Goal: Task Accomplishment & Management: Use online tool/utility

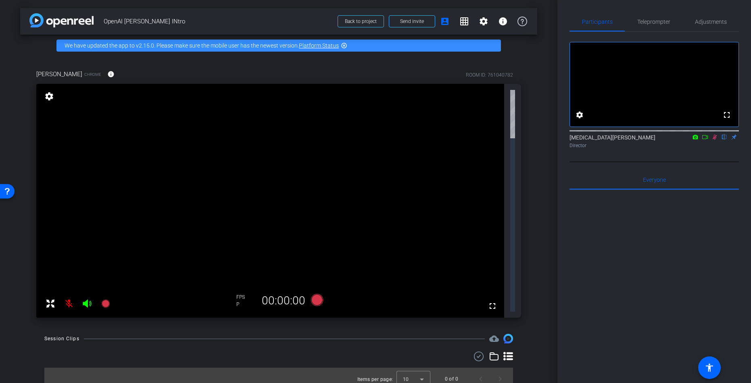
click at [403, 140] on icon at bounding box center [715, 137] width 6 height 6
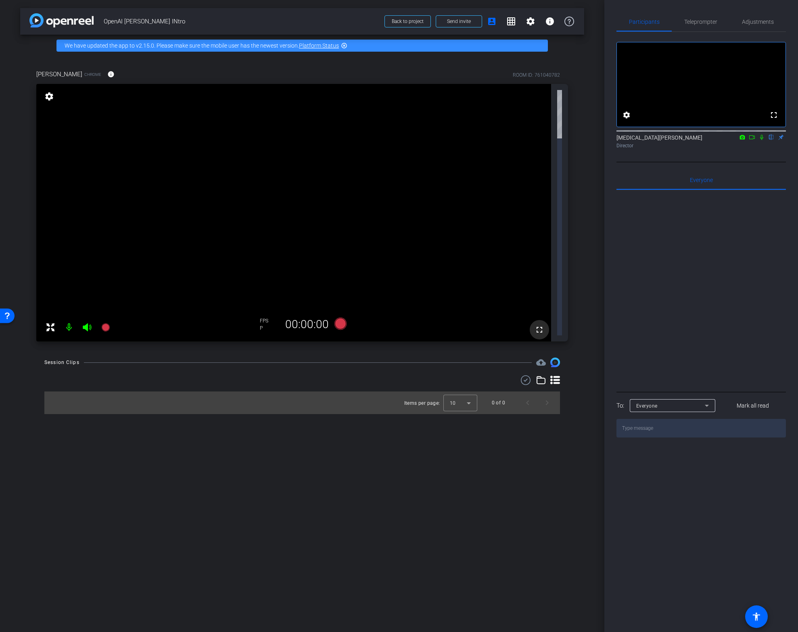
click at [403, 325] on mat-icon "fullscreen" at bounding box center [540, 330] width 10 height 10
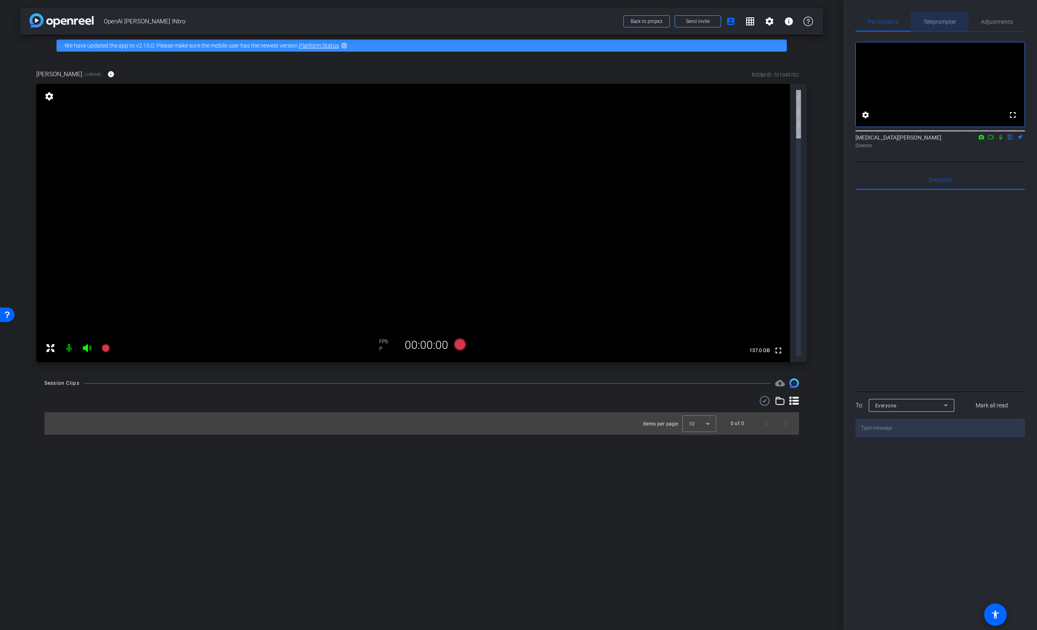
click at [403, 20] on span "Teleprompter" at bounding box center [939, 22] width 33 height 6
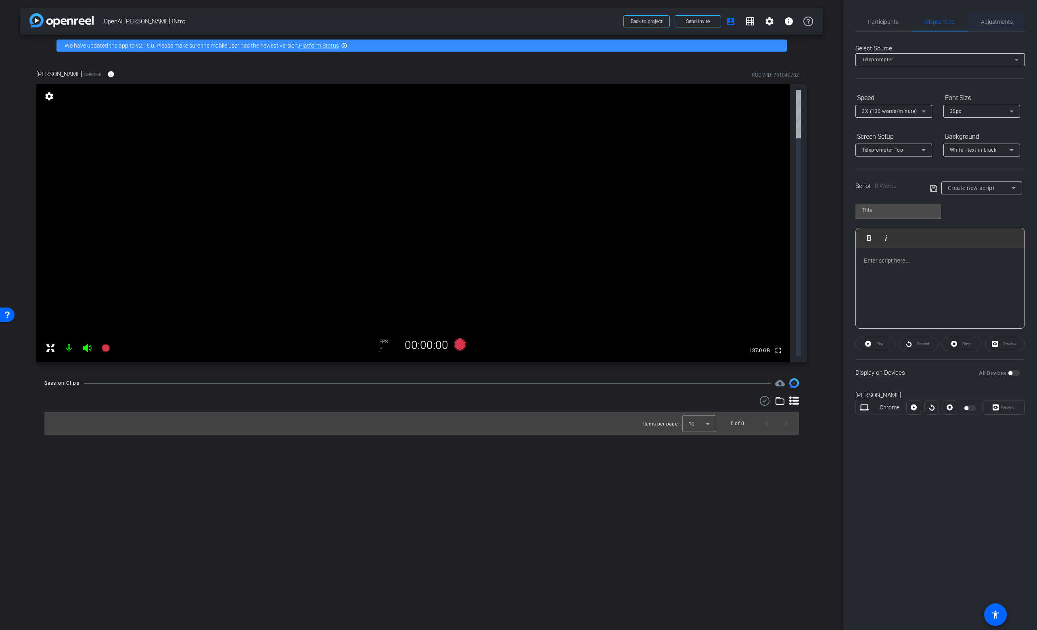
click at [403, 20] on span "Adjustments" at bounding box center [997, 22] width 32 height 6
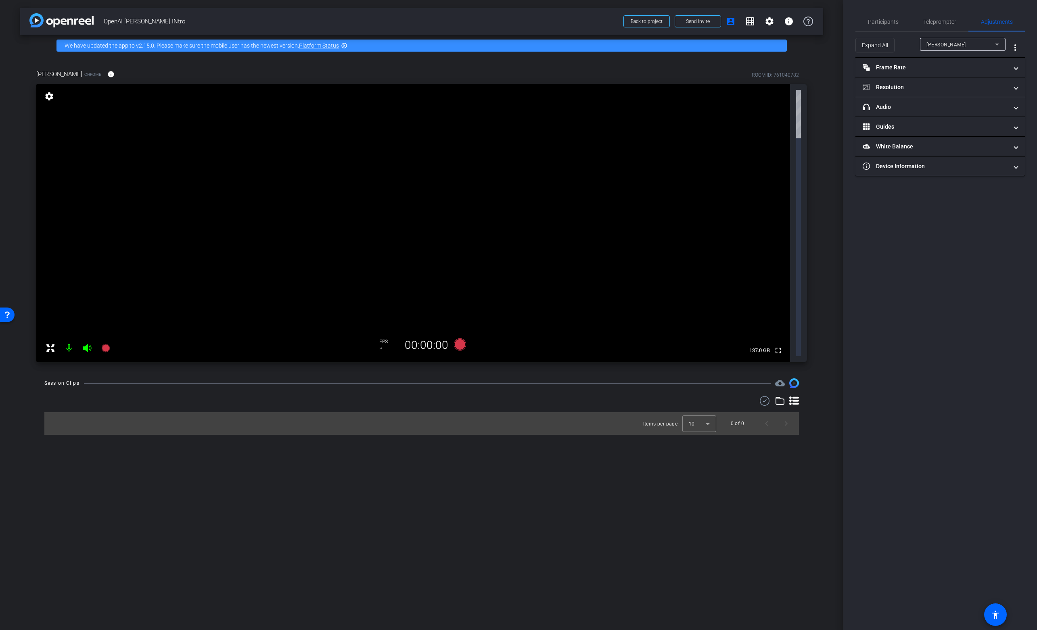
click at [403, 10] on div "Participants Teleprompter Adjustments settings [MEDICAL_DATA][PERSON_NAME] flip…" at bounding box center [940, 315] width 194 height 630
click at [403, 21] on span "Teleprompter" at bounding box center [939, 22] width 33 height 6
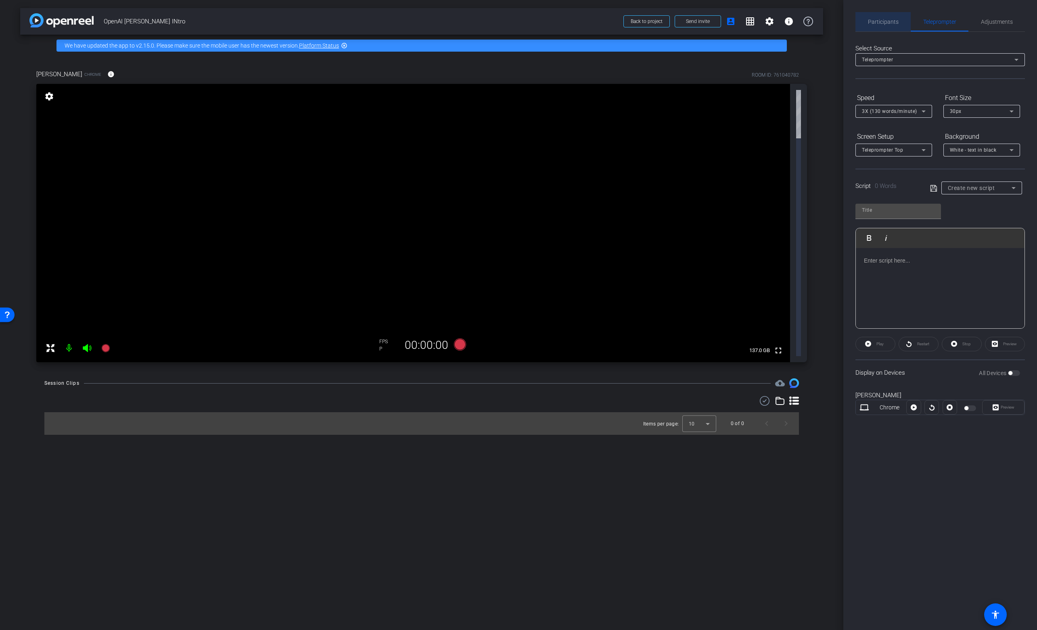
click at [403, 12] on span "Participants" at bounding box center [883, 21] width 31 height 19
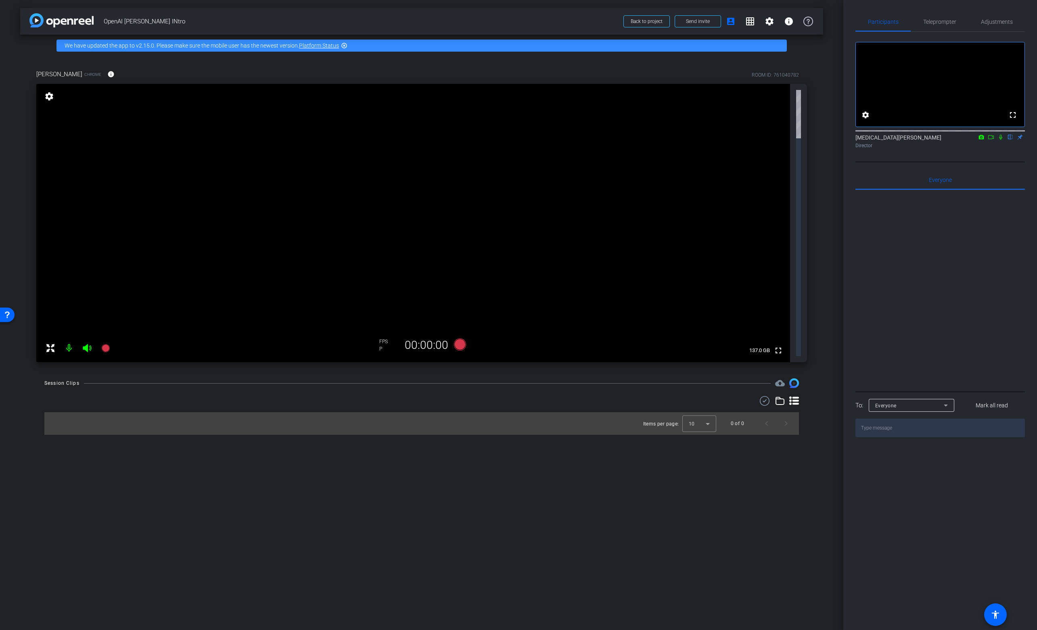
click at [50, 98] on mat-icon "settings" at bounding box center [49, 97] width 11 height 10
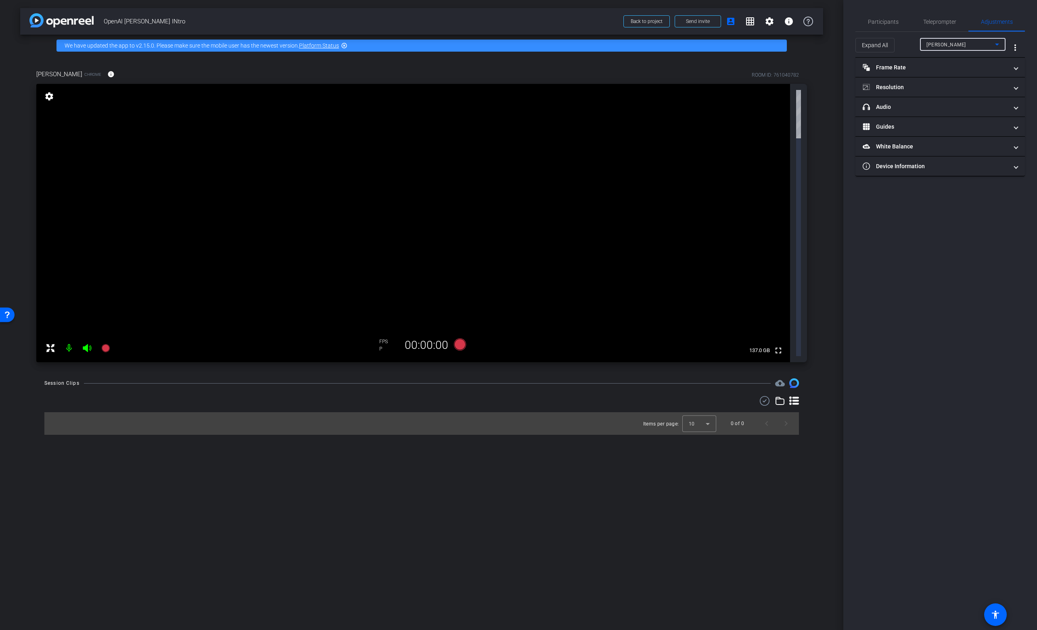
click at [403, 46] on span "[PERSON_NAME]" at bounding box center [946, 45] width 40 height 6
click at [403, 123] on div at bounding box center [518, 315] width 1037 height 630
click at [403, 396] on use at bounding box center [765, 401] width 10 height 10
click at [403, 27] on span at bounding box center [769, 21] width 19 height 19
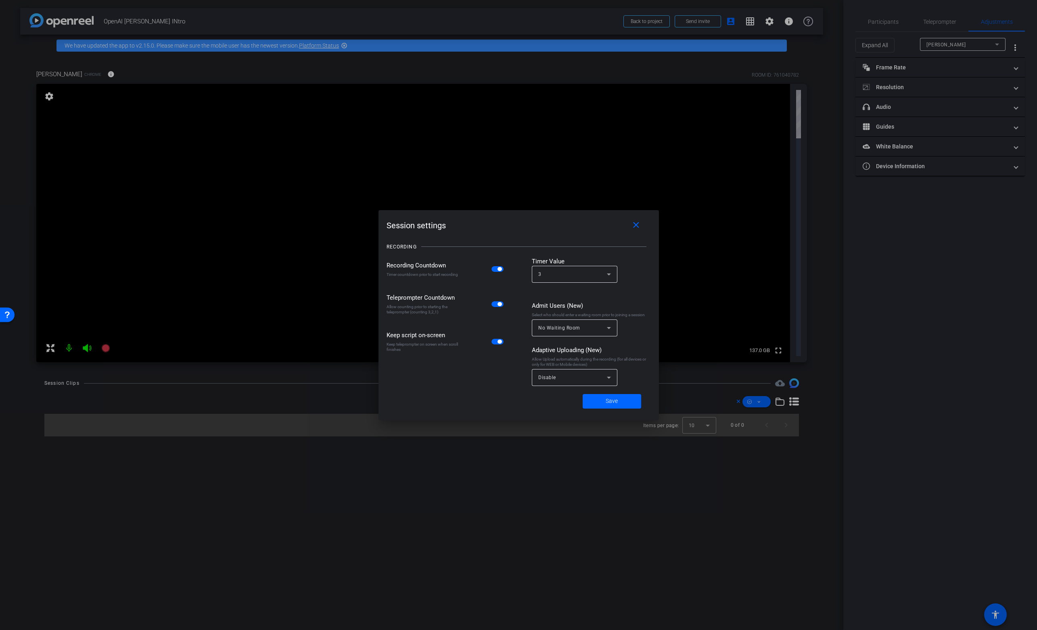
click at [403, 27] on div at bounding box center [518, 315] width 1037 height 630
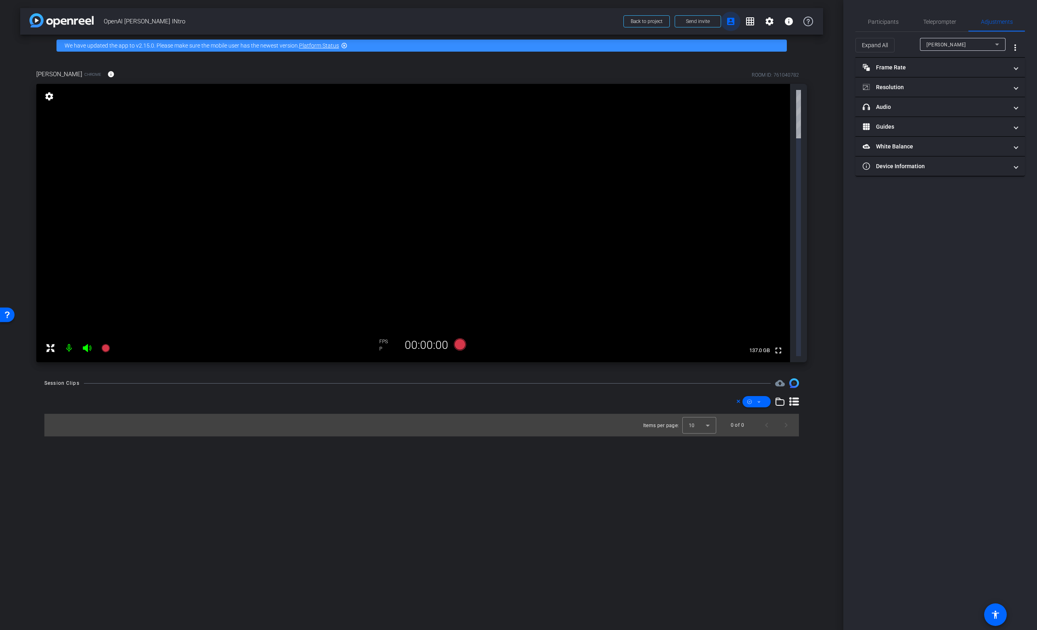
click at [403, 22] on span at bounding box center [730, 21] width 19 height 19
click at [403, 22] on mat-icon "info" at bounding box center [789, 22] width 10 height 10
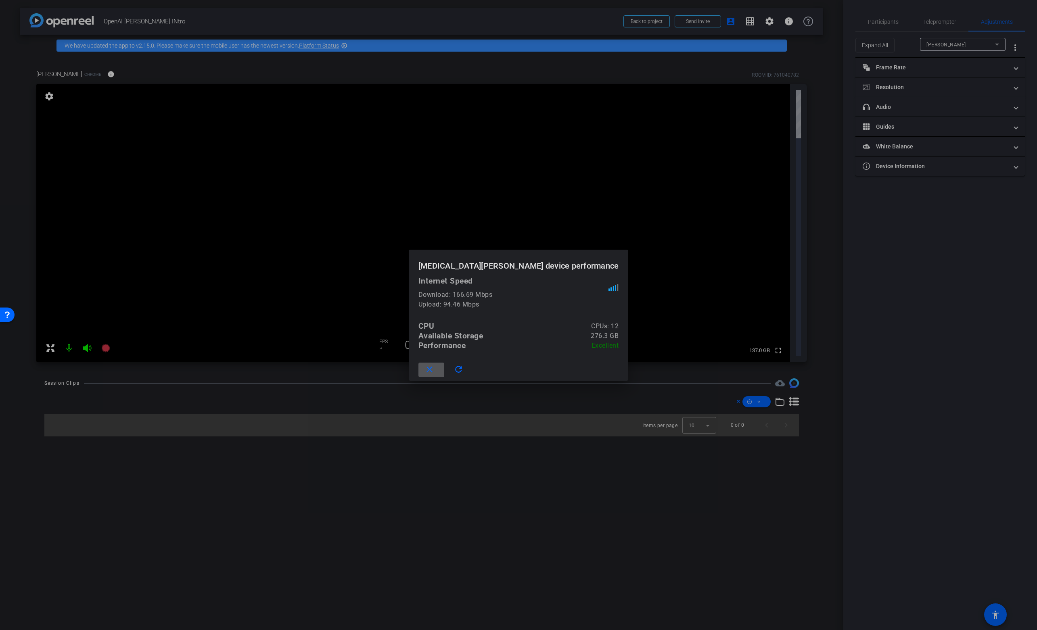
click at [403, 123] on div at bounding box center [518, 315] width 1037 height 630
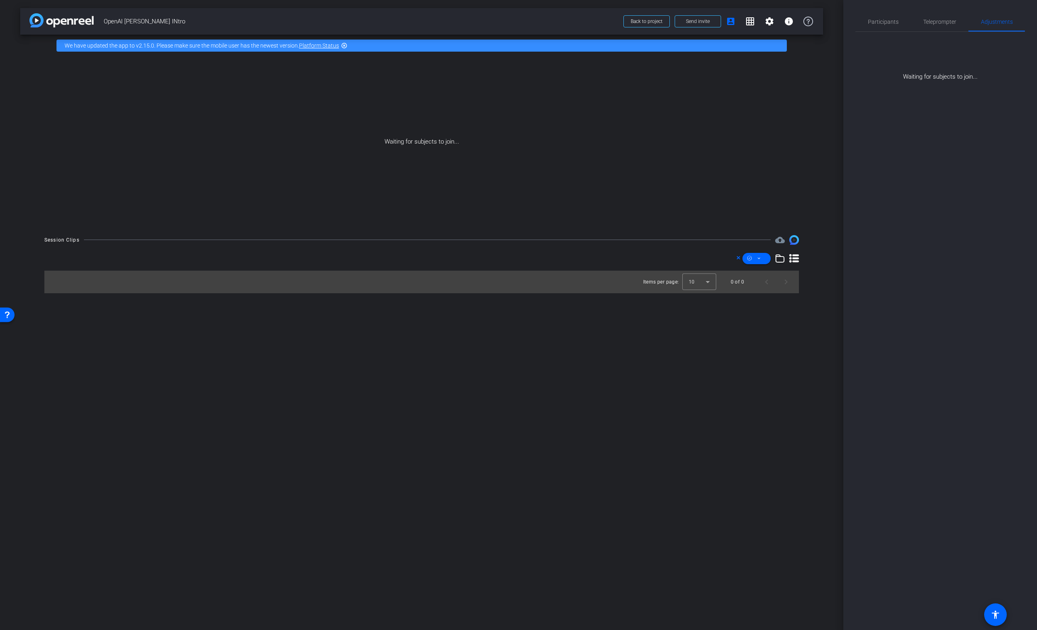
click at [318, 45] on link "Platform Status" at bounding box center [319, 45] width 40 height 6
click at [403, 21] on span "Teleprompter" at bounding box center [939, 22] width 33 height 6
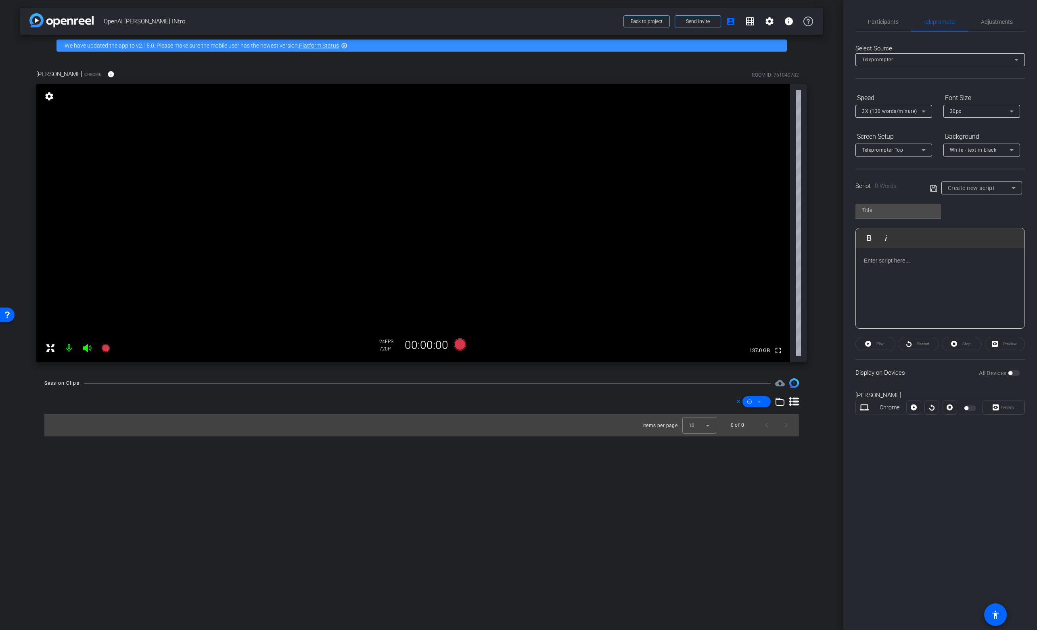
click at [403, 11] on div "Participants Teleprompter Adjustments settings [MEDICAL_DATA][PERSON_NAME] flip…" at bounding box center [940, 315] width 194 height 630
click at [403, 23] on span "Participants" at bounding box center [883, 22] width 31 height 6
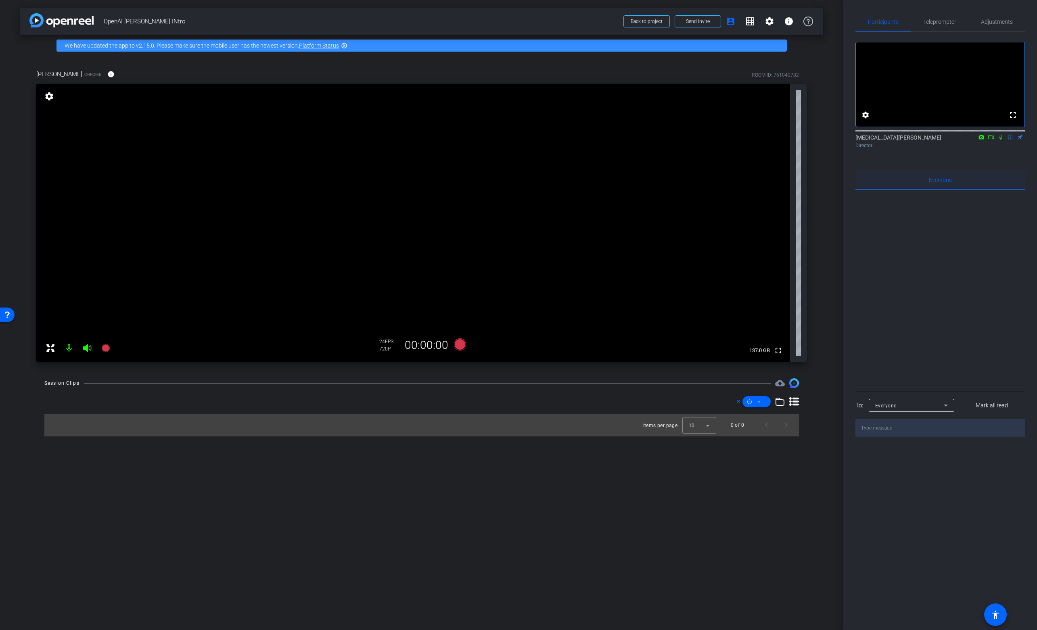
click at [403, 183] on span "Everyone 0" at bounding box center [940, 180] width 23 height 6
click at [403, 411] on div "Everyone" at bounding box center [909, 406] width 69 height 10
click at [403, 415] on span "[PERSON_NAME]" at bounding box center [895, 445] width 41 height 10
click at [403, 183] on span "[PERSON_NAME] 0" at bounding box center [957, 180] width 42 height 6
click at [403, 190] on span "Everyone 0" at bounding box center [886, 179] width 23 height 19
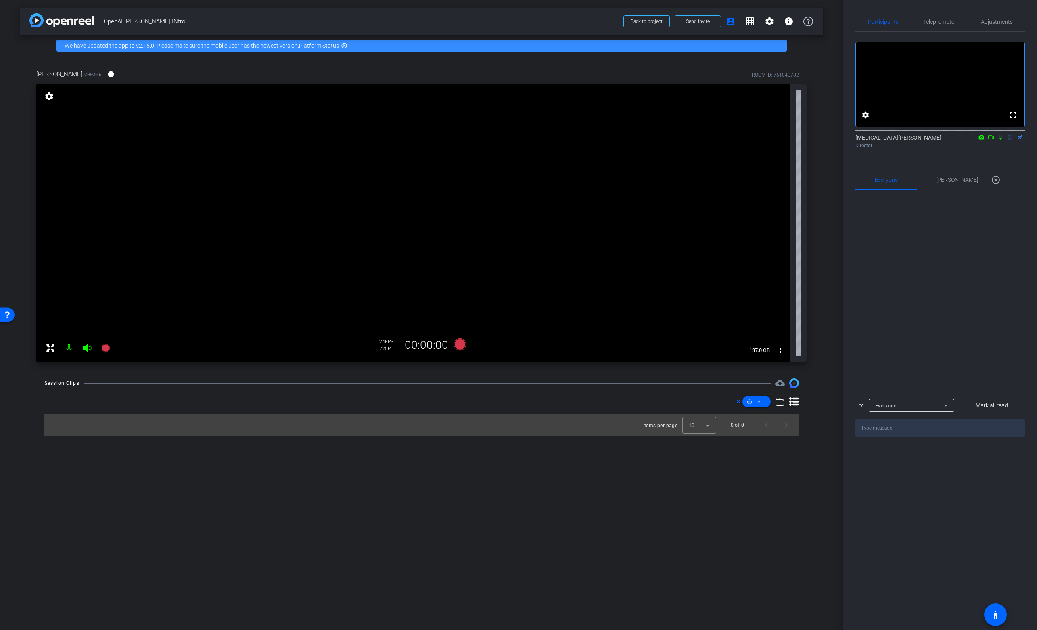
click at [403, 35] on div "fullscreen settings [MEDICAL_DATA][PERSON_NAME] flip Director" at bounding box center [939, 92] width 169 height 120
click at [403, 19] on span "Adjustments" at bounding box center [997, 22] width 32 height 6
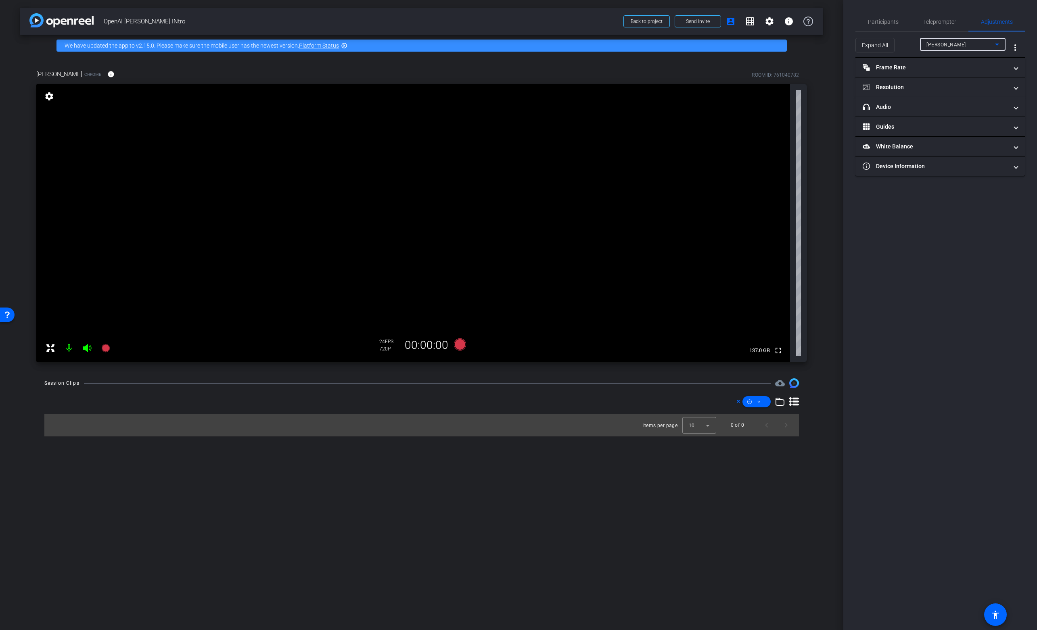
click at [403, 47] on div "[PERSON_NAME]" at bounding box center [960, 45] width 69 height 10
click at [403, 38] on div at bounding box center [518, 315] width 1037 height 630
click at [403, 78] on mat-expansion-panel-header "Resolution" at bounding box center [939, 86] width 169 height 19
click at [403, 115] on div "1080" at bounding box center [947, 118] width 30 height 14
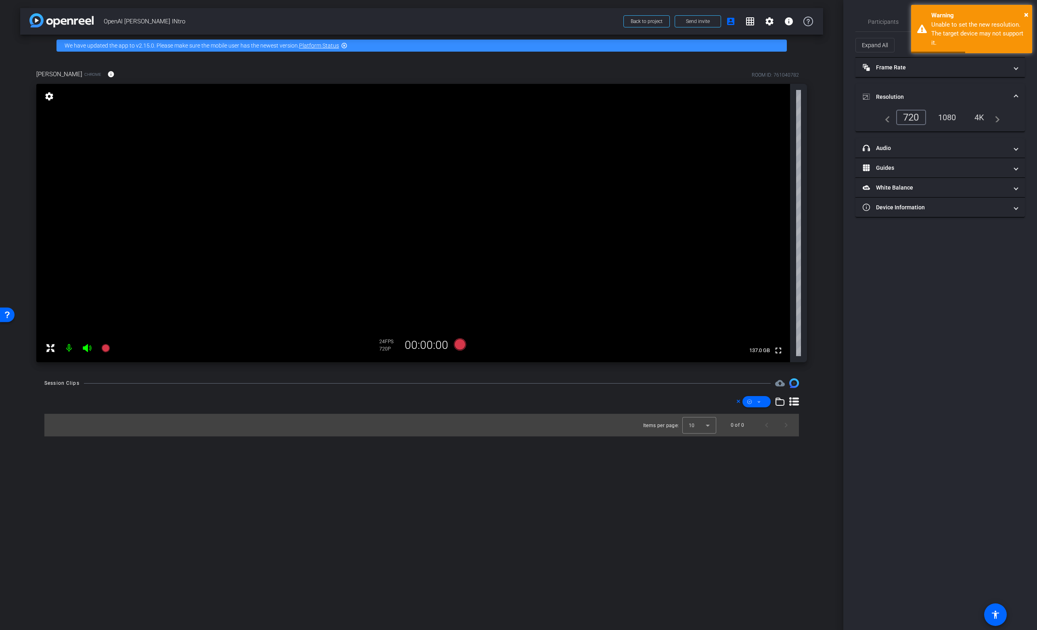
click at [403, 351] on div "Participants Teleprompter Adjustments settings [MEDICAL_DATA][PERSON_NAME] flip…" at bounding box center [940, 315] width 194 height 630
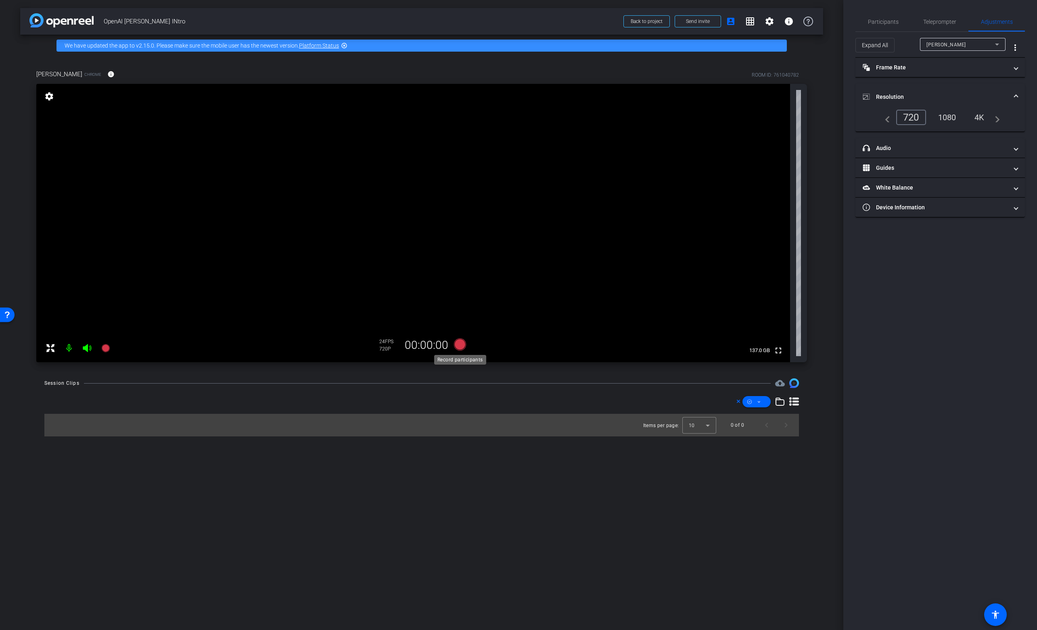
click at [403, 340] on icon at bounding box center [460, 344] width 12 height 12
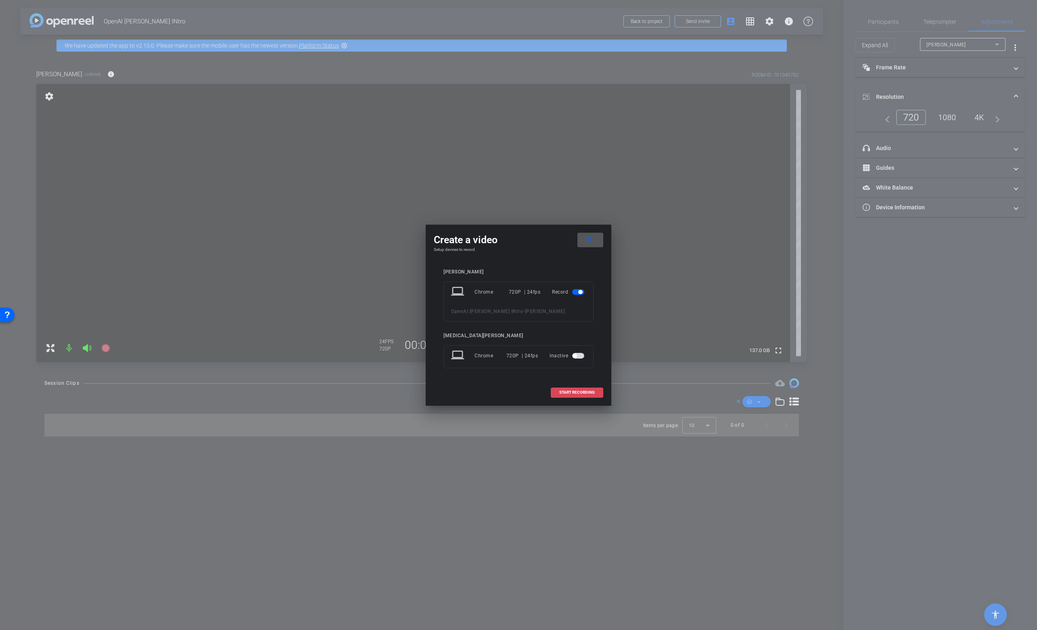
click at [403, 397] on span at bounding box center [577, 392] width 52 height 19
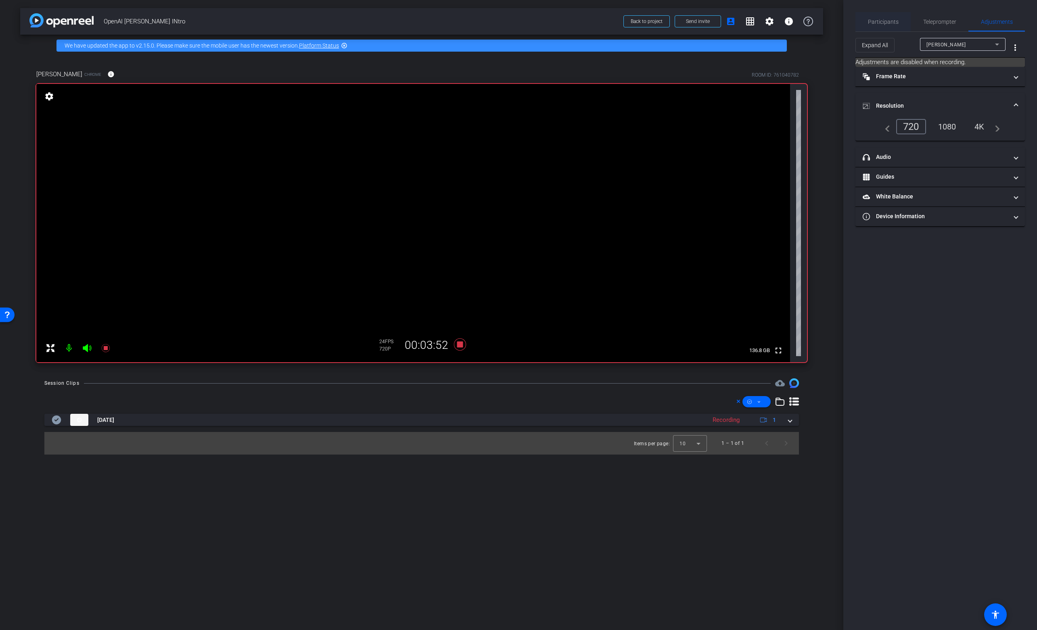
click at [403, 16] on span "Participants" at bounding box center [883, 21] width 31 height 19
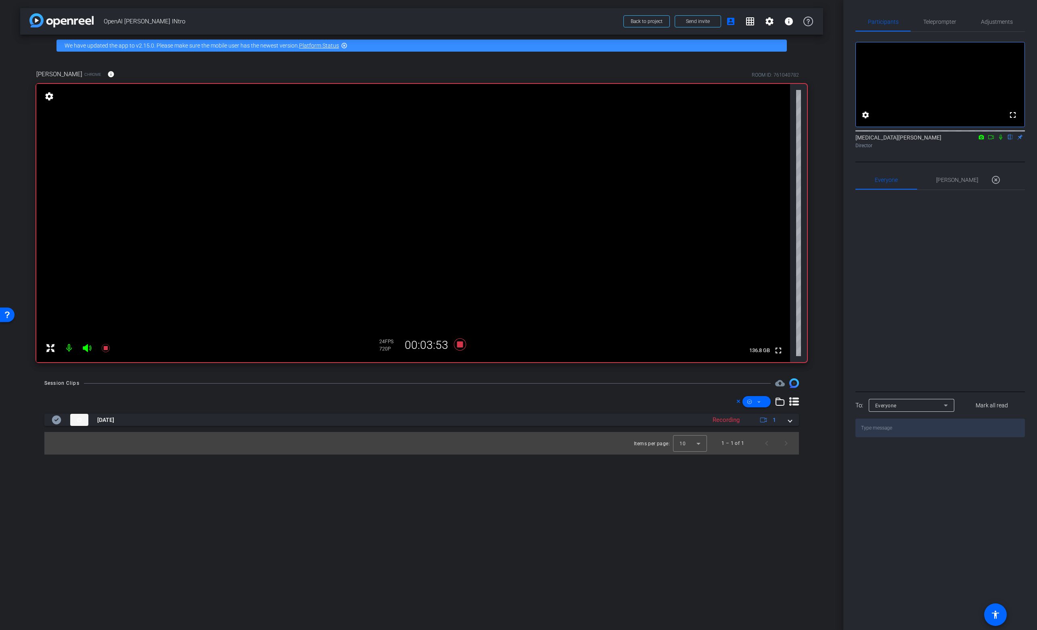
click at [403, 140] on icon at bounding box center [1000, 137] width 6 height 6
click at [106, 349] on icon at bounding box center [105, 348] width 8 height 8
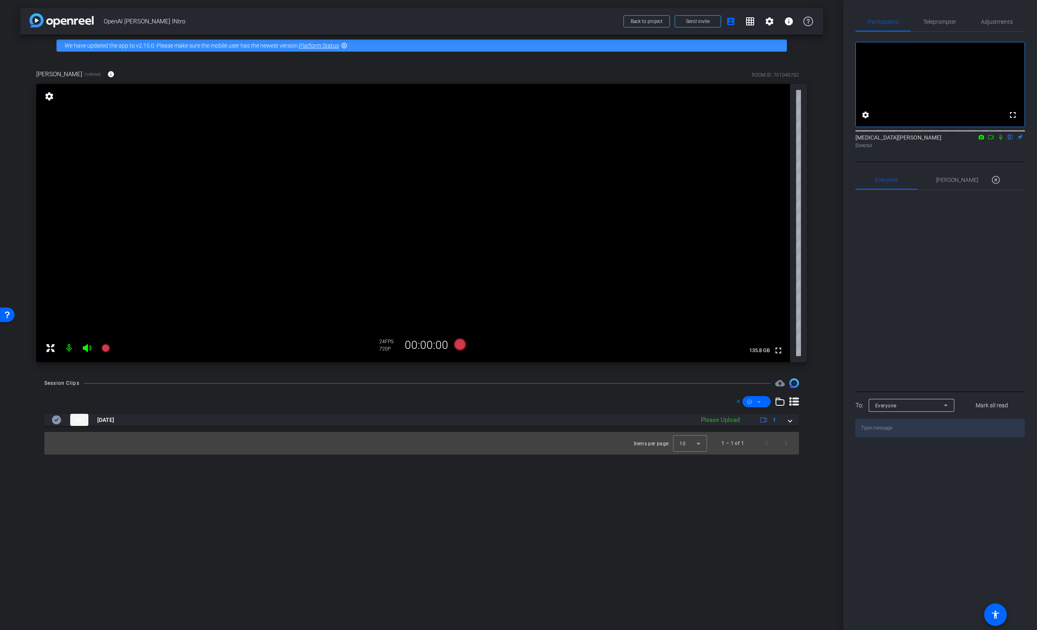
click at [403, 409] on div "[DATE] Please Upload 1 Items per page: 10 1 – 1 of 1" at bounding box center [421, 425] width 754 height 58
click at [403, 414] on mat-panel-title "[DATE]" at bounding box center [371, 420] width 639 height 12
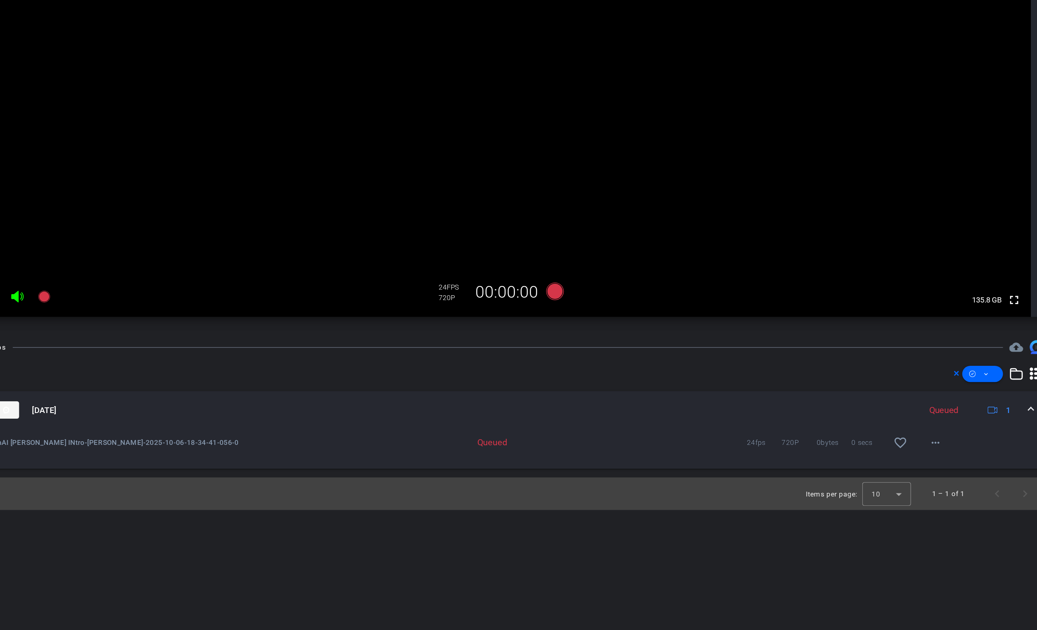
click at [388, 415] on div "Queued" at bounding box center [387, 449] width 86 height 8
click at [403, 415] on div "Queued 24fps 720P 0bytes 0 secs favorite_border more_horiz" at bounding box center [488, 449] width 490 height 19
click at [403, 415] on div "Queued" at bounding box center [387, 449] width 86 height 8
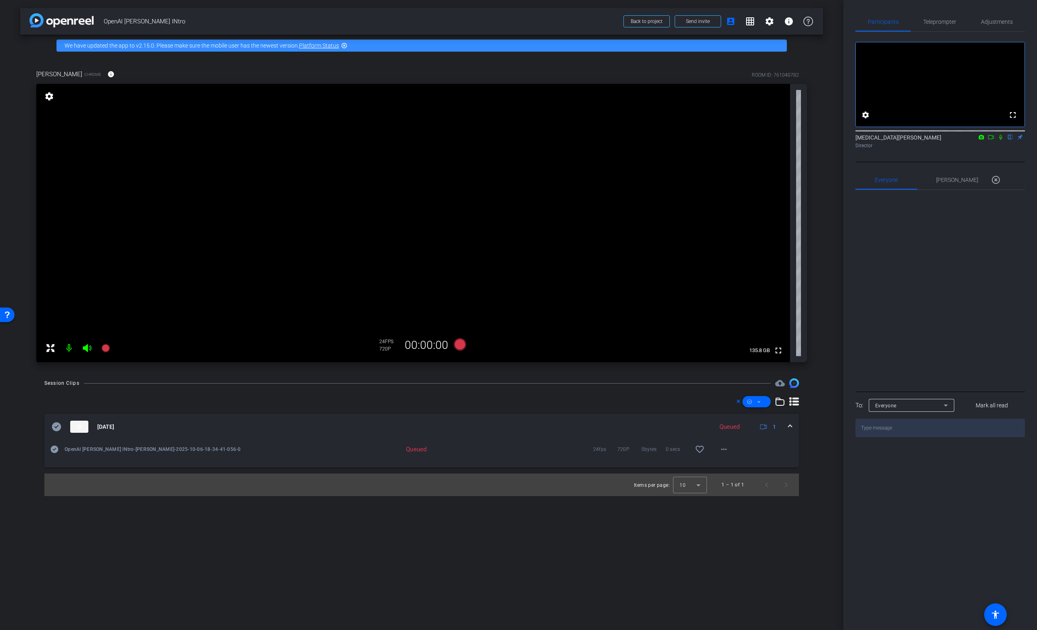
click at [403, 415] on div "OpenAI [PERSON_NAME] INtro-[PERSON_NAME]-2025-10-06-18-34-41-056-0 Queued 24fps…" at bounding box center [421, 454] width 754 height 28
click at [213, 415] on div "OpenAI [PERSON_NAME] INtro-[PERSON_NAME]-2025-10-06-18-34-41-056-0" at bounding box center [146, 449] width 193 height 19
click at [216, 415] on div "OpenAI [PERSON_NAME] INtro-[PERSON_NAME]-2025-10-06-18-34-41-056-0" at bounding box center [146, 449] width 193 height 19
click at [216, 415] on span "OpenAI [PERSON_NAME] INtro-[PERSON_NAME]-2025-10-06-18-34-41-056-0" at bounding box center [154, 449] width 179 height 8
click at [403, 415] on span at bounding box center [723, 449] width 19 height 19
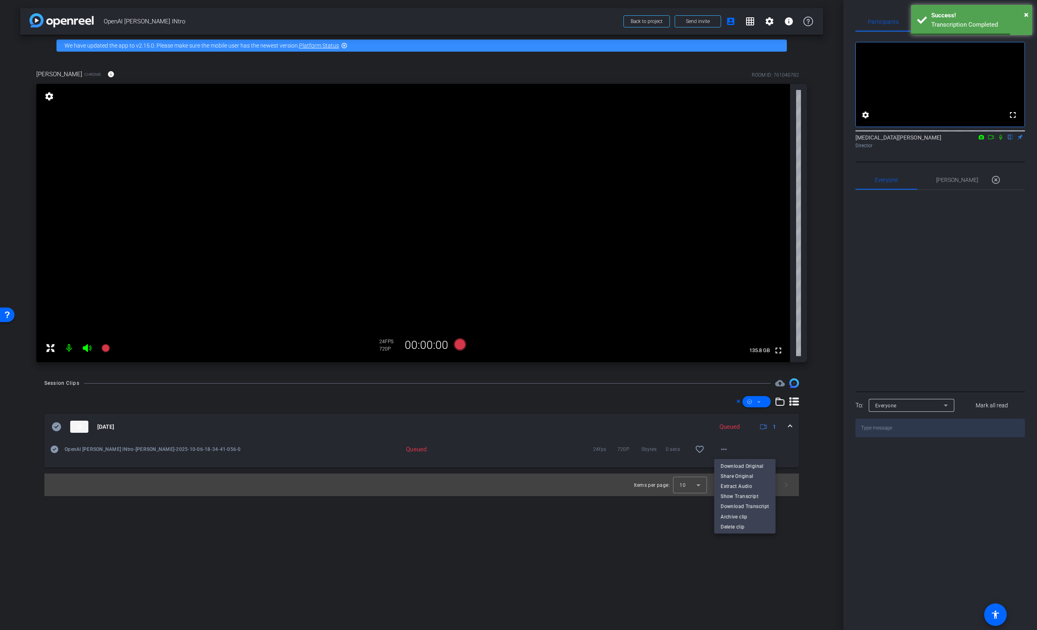
click at [171, 415] on div at bounding box center [518, 315] width 1037 height 630
click at [158, 415] on div "OpenAI [PERSON_NAME] INtro-[PERSON_NAME]-2025-10-06-18-34-41-056-0 Queued 24fps…" at bounding box center [421, 454] width 754 height 28
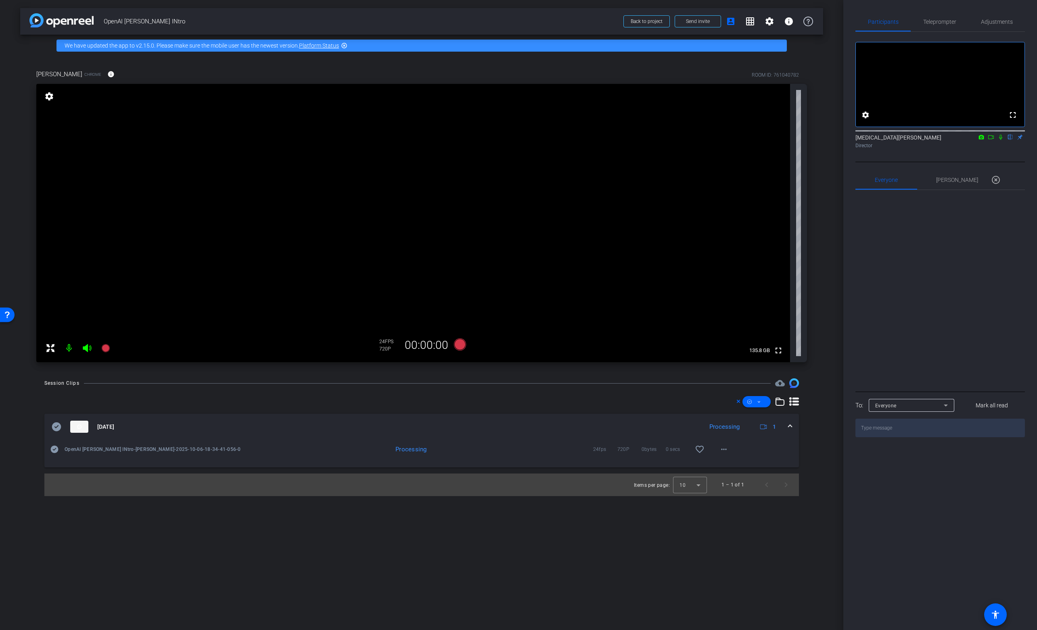
click at [403, 415] on div "Processing" at bounding box center [387, 449] width 86 height 8
click at [403, 299] on video at bounding box center [413, 223] width 754 height 278
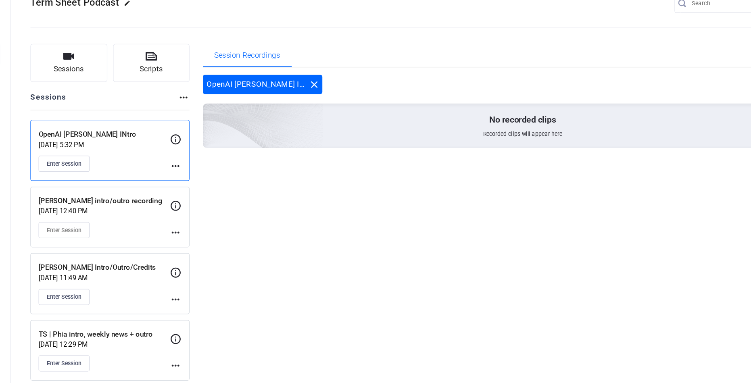
click at [175, 162] on mat-icon "more_horiz" at bounding box center [176, 162] width 10 height 10
click at [169, 162] on div at bounding box center [375, 191] width 751 height 383
click at [176, 163] on mat-icon "more_horiz" at bounding box center [176, 162] width 10 height 10
click at [195, 173] on span "Edit Session" at bounding box center [195, 174] width 37 height 10
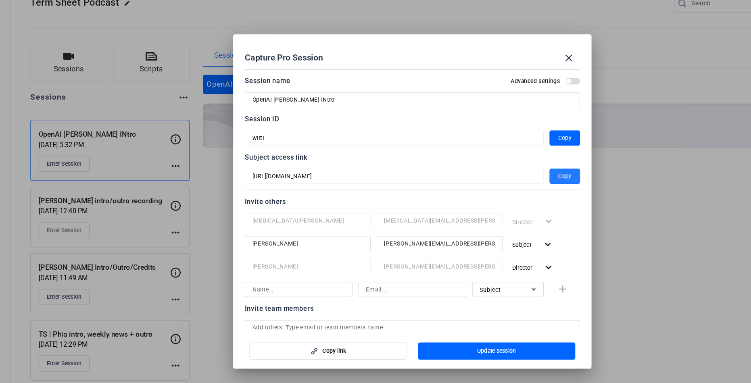
click at [509, 171] on span "Copy" at bounding box center [504, 170] width 11 height 10
